Goal: Find contact information: Find contact information

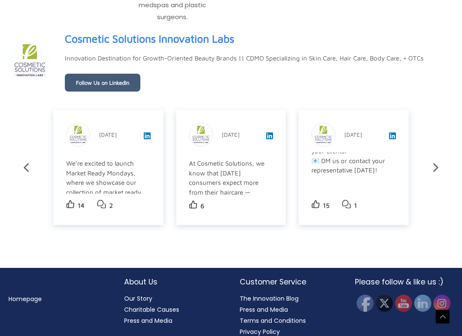
scroll to position [1446, 0]
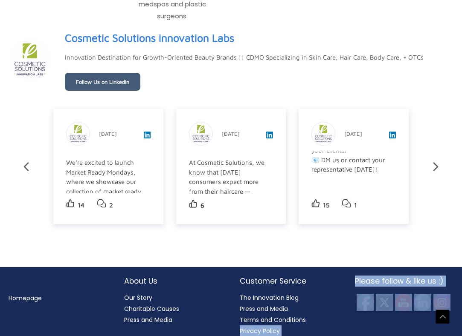
drag, startPoint x: 230, startPoint y: 335, endPoint x: 233, endPoint y: 317, distance: 17.7
click at [233, 273] on footer "Homepage About Us Our Story Charitable Causes Press and Media Customer Service …" at bounding box center [231, 306] width 462 height 78
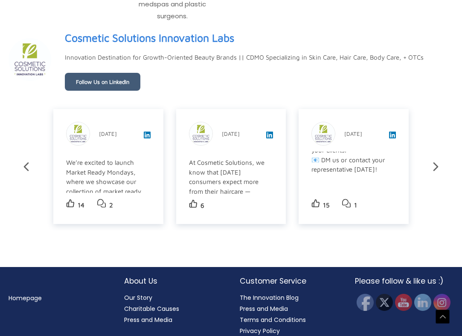
click at [227, 273] on div "About Us Our Story Charitable Causes Press and Media" at bounding box center [174, 301] width 116 height 50
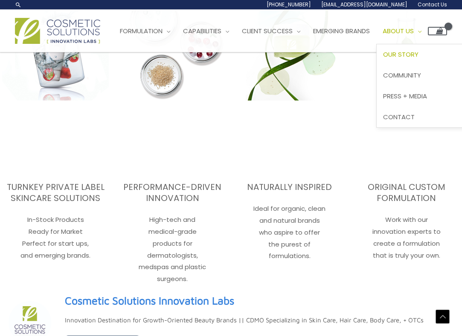
scroll to position [1174, 0]
click at [415, 115] on span "Contact" at bounding box center [399, 117] width 32 height 9
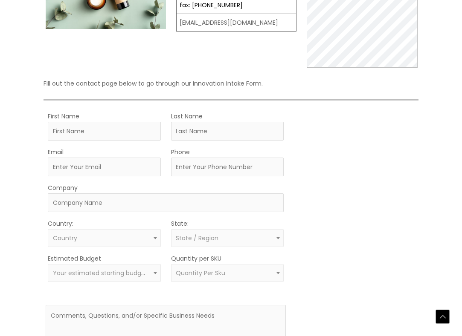
scroll to position [182, 0]
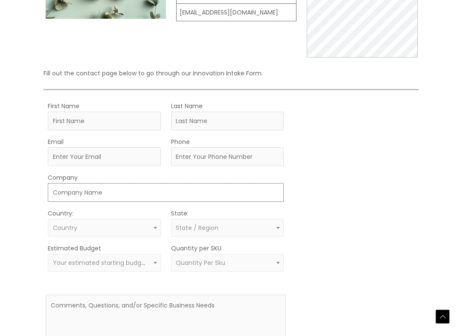
click at [90, 184] on input "Company" at bounding box center [166, 192] width 236 height 19
click at [90, 195] on input "Company" at bounding box center [166, 192] width 236 height 19
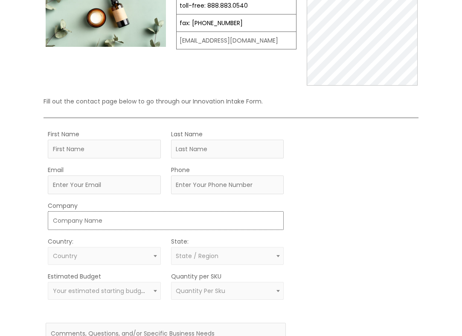
scroll to position [0, 0]
